Goal: Answer question/provide support: Share knowledge or assist other users

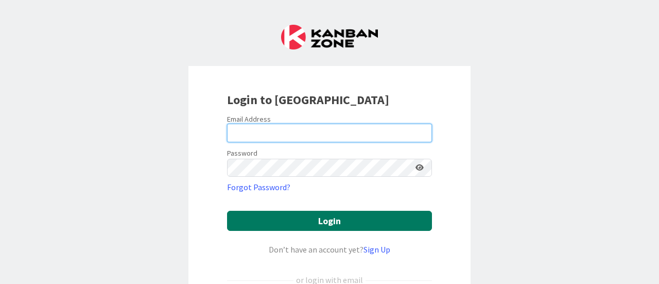
type input "[PERSON_NAME][EMAIL_ADDRESS][PERSON_NAME][DOMAIN_NAME]"
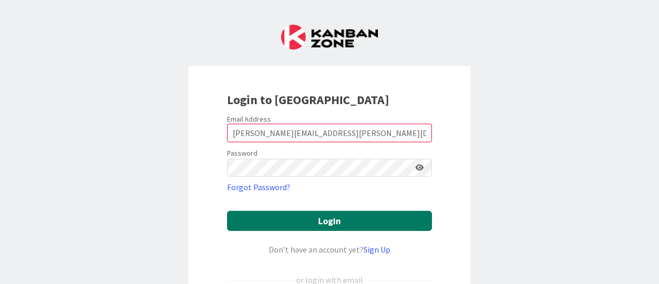
click at [323, 219] on button "Login" at bounding box center [329, 220] width 205 height 20
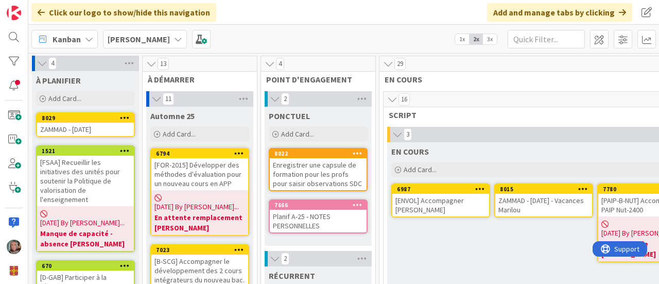
click at [182, 38] on icon at bounding box center [178, 39] width 8 height 8
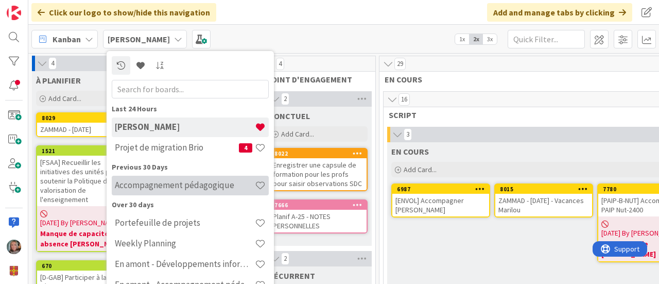
click at [158, 185] on h4 "Accompagnement pédagogique" at bounding box center [185, 185] width 140 height 10
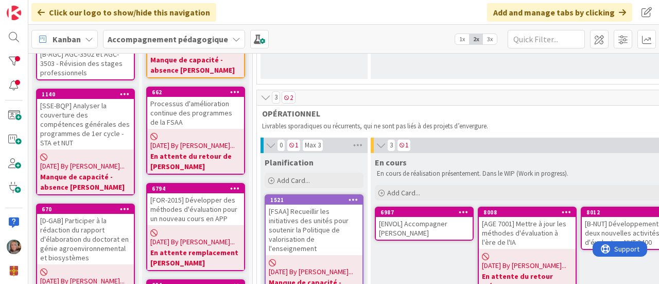
scroll to position [257, 0]
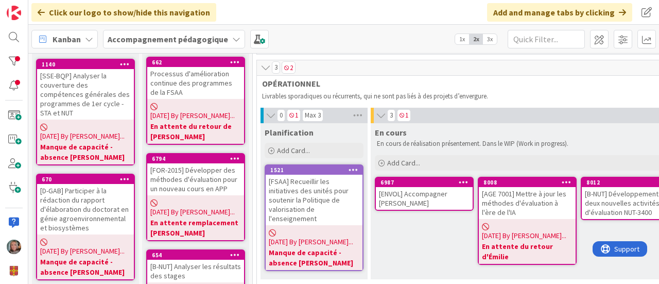
click at [406, 200] on div "[ENVOL] Accompagner [PERSON_NAME]" at bounding box center [424, 198] width 97 height 23
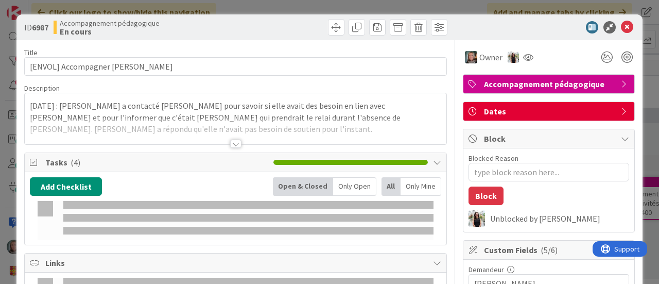
type textarea "x"
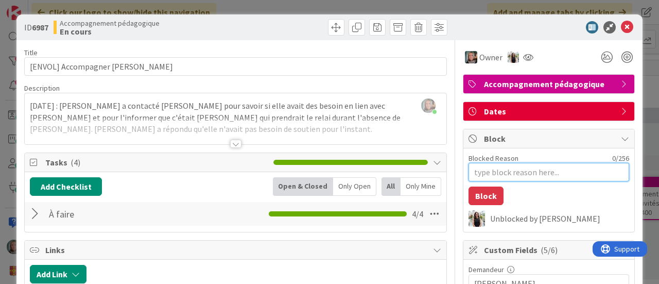
click at [550, 171] on textarea "Blocked Reason" at bounding box center [548, 172] width 161 height 19
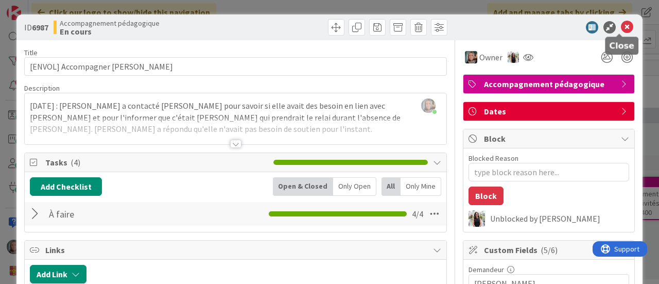
click at [622, 27] on icon at bounding box center [627, 27] width 12 height 12
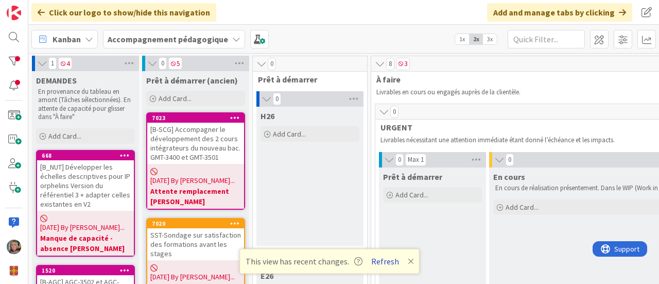
click at [379, 261] on button "Refresh" at bounding box center [384, 260] width 35 height 13
